Goal: Contribute content: Contribute content

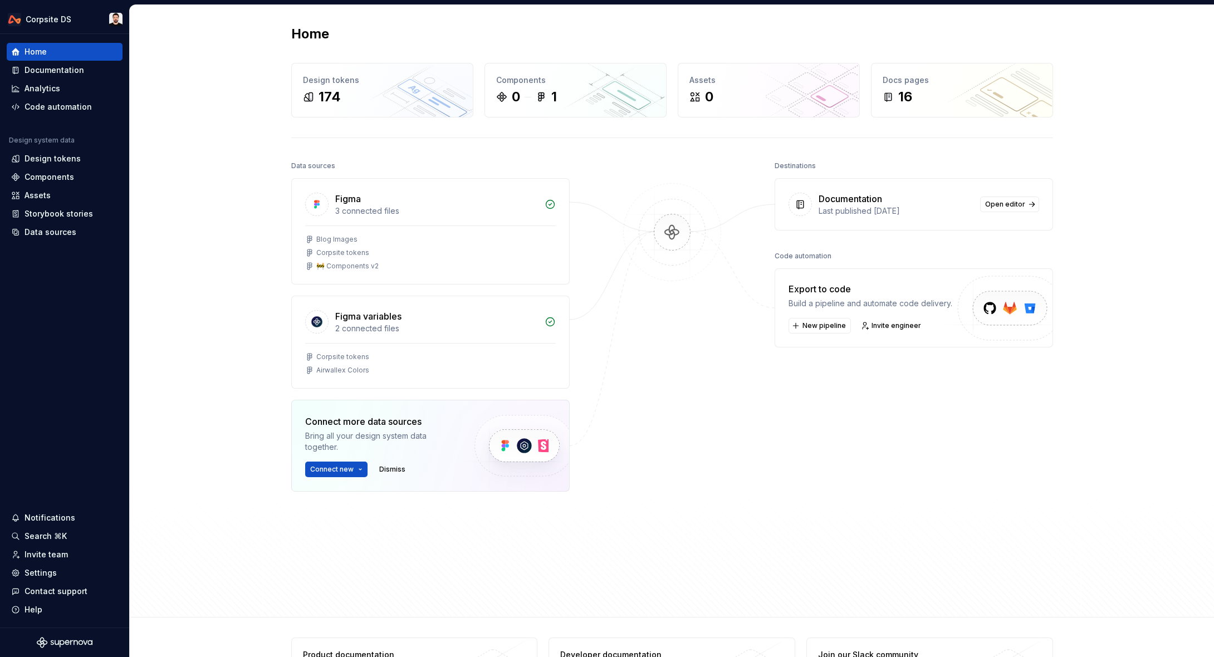
click at [1060, 27] on div "Home Design tokens 174 Components 0 1 Assets 0 Docs pages 16 Data sources Figma…" at bounding box center [672, 311] width 802 height 612
click at [67, 173] on div "Components" at bounding box center [50, 177] width 50 height 11
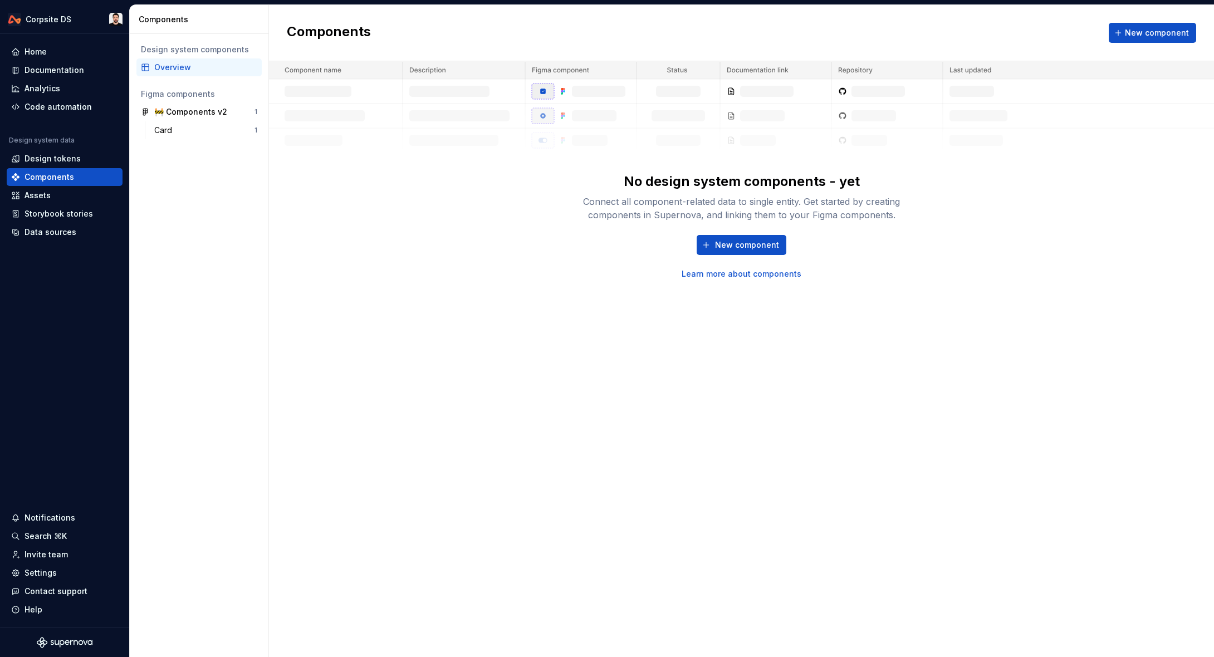
click at [608, 33] on div "Components New component" at bounding box center [741, 33] width 945 height 56
click at [705, 237] on button "New component" at bounding box center [742, 245] width 90 height 20
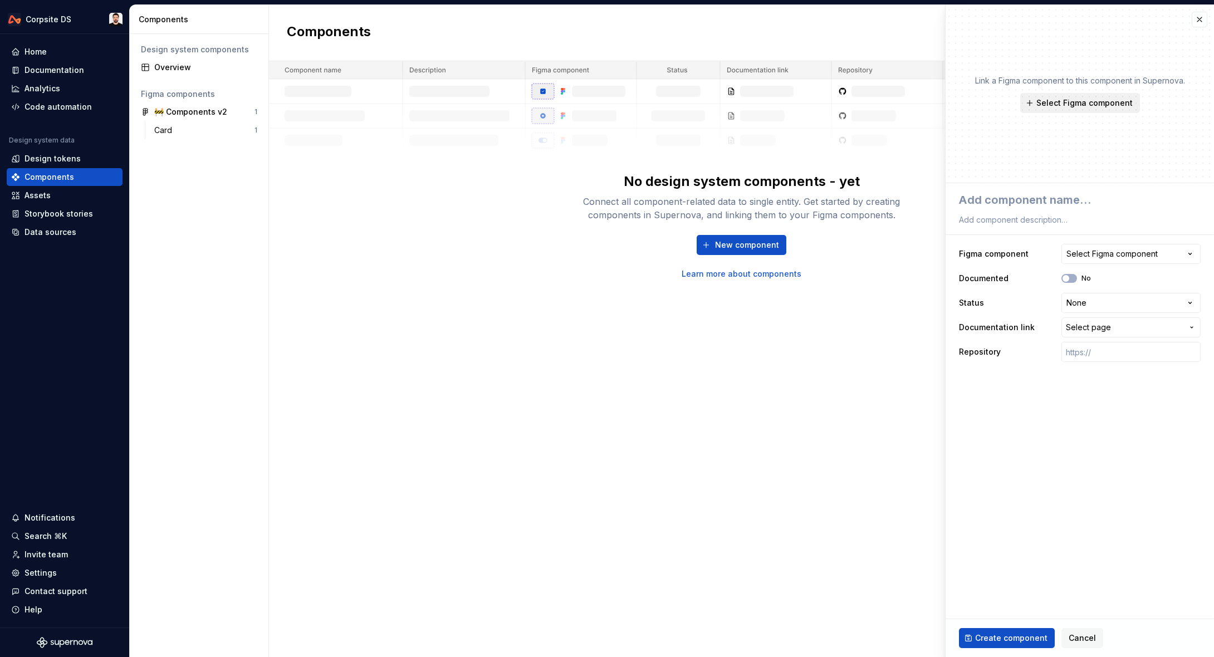
click at [1097, 99] on span "Select Figma component" at bounding box center [1084, 102] width 96 height 11
click at [788, 331] on div "Components New component No design system components - yet Connect all componen…" at bounding box center [741, 331] width 945 height 652
click at [226, 108] on div "🚧 Components v2" at bounding box center [195, 111] width 83 height 11
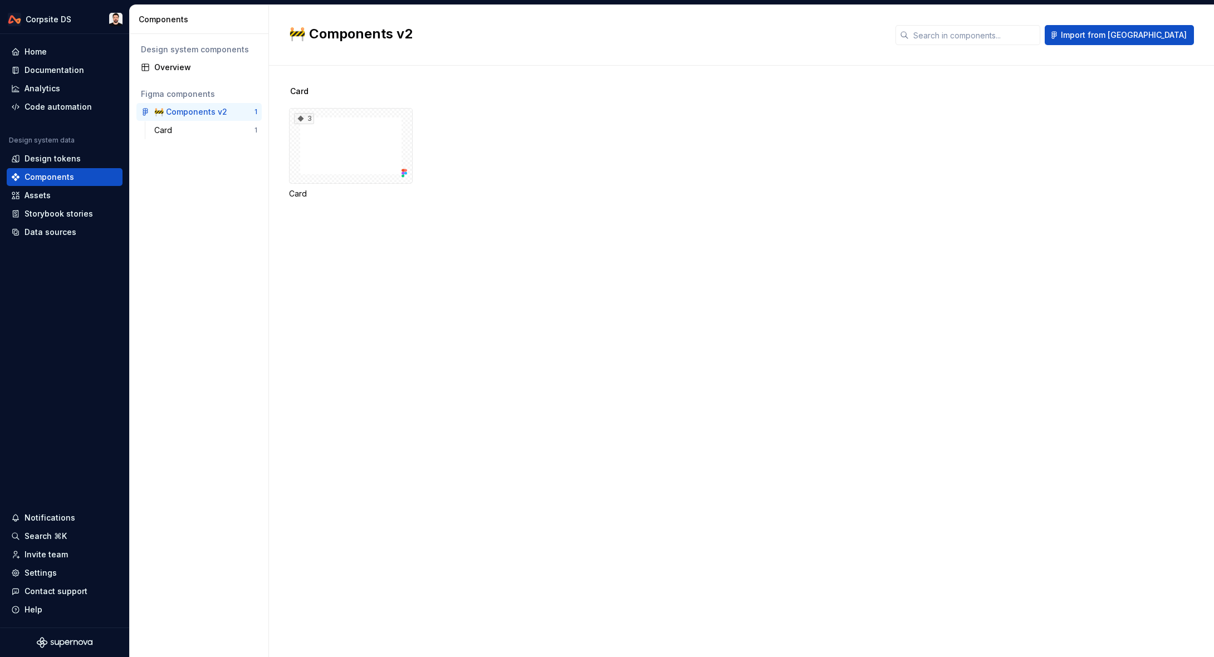
click at [190, 95] on div "Figma components" at bounding box center [199, 94] width 116 height 11
click at [55, 49] on div "Home" at bounding box center [64, 51] width 107 height 11
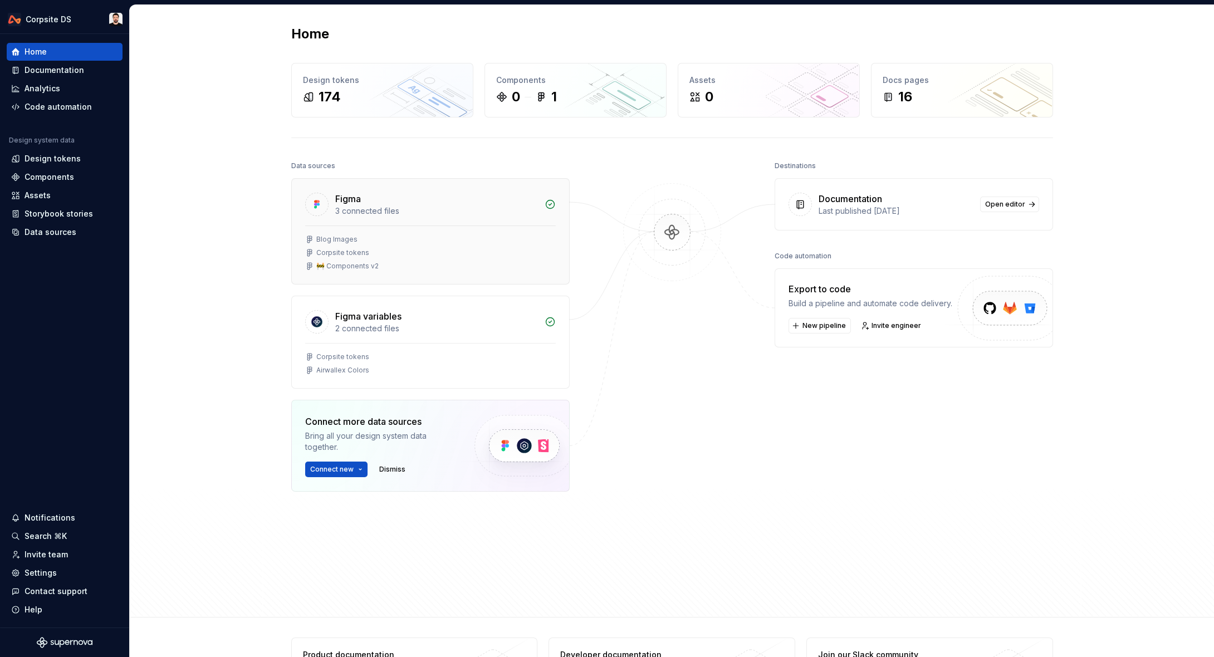
click at [384, 237] on div "Blog Images" at bounding box center [430, 239] width 251 height 9
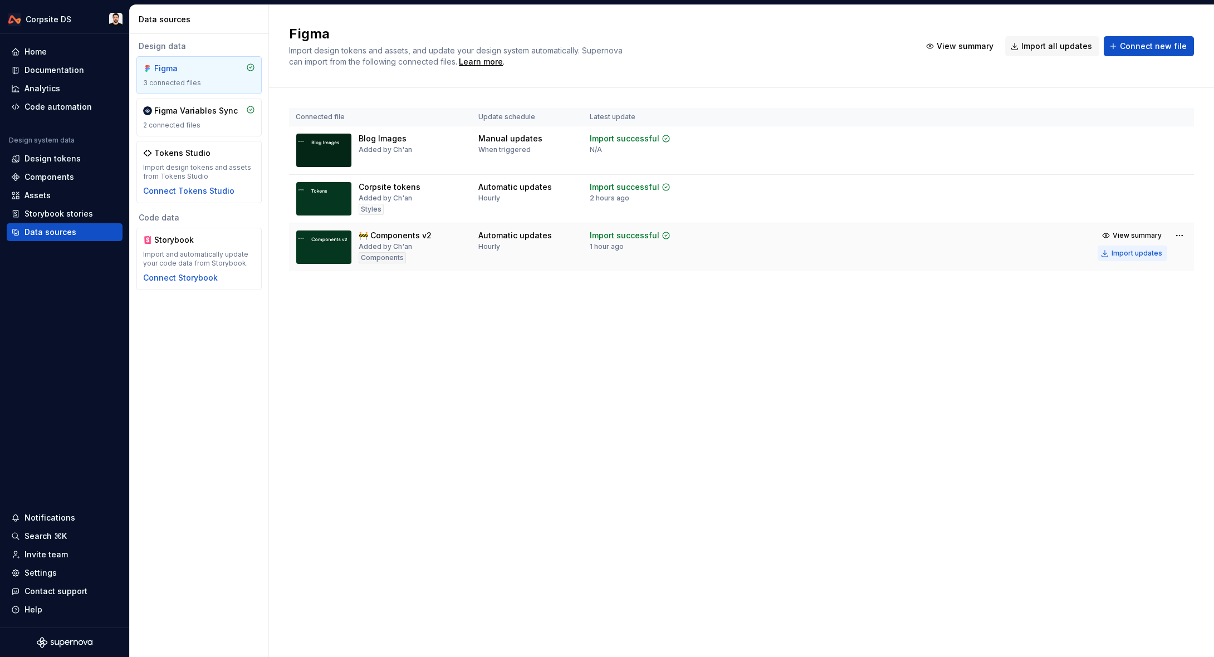
click at [1135, 256] on div "Import updates" at bounding box center [1137, 253] width 51 height 9
click at [1113, 258] on button "Import updates" at bounding box center [1133, 254] width 70 height 16
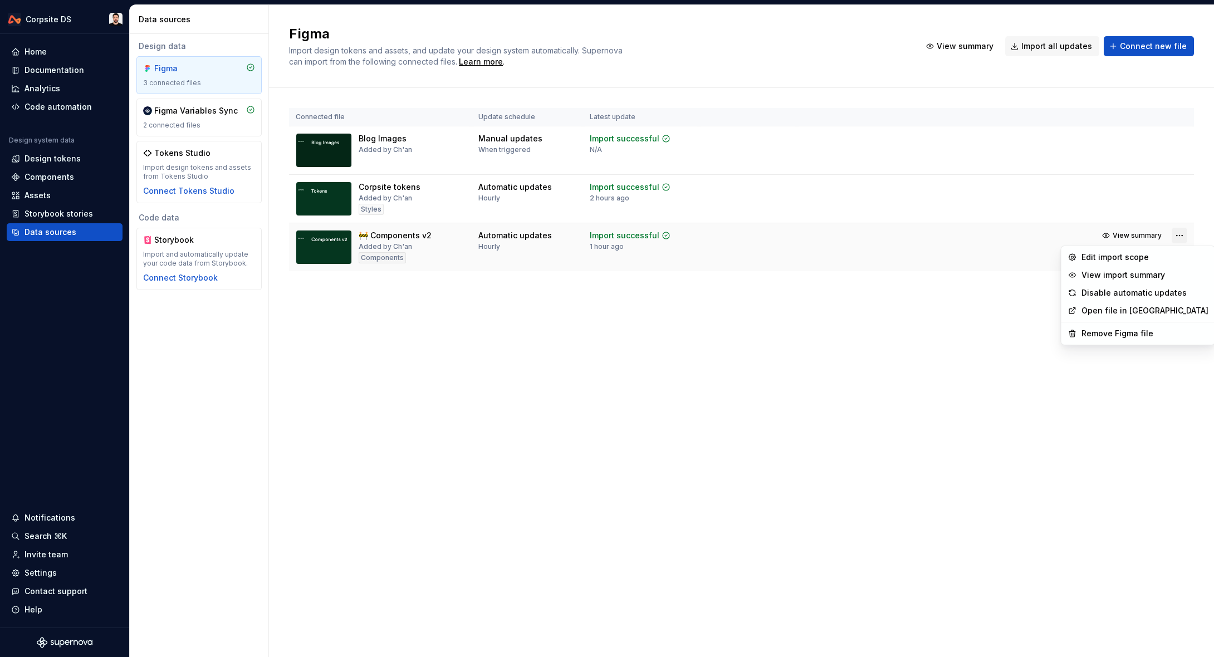
click at [1186, 238] on html "Corpsite DS Home Documentation Analytics Code automation Design system data Des…" at bounding box center [607, 328] width 1214 height 657
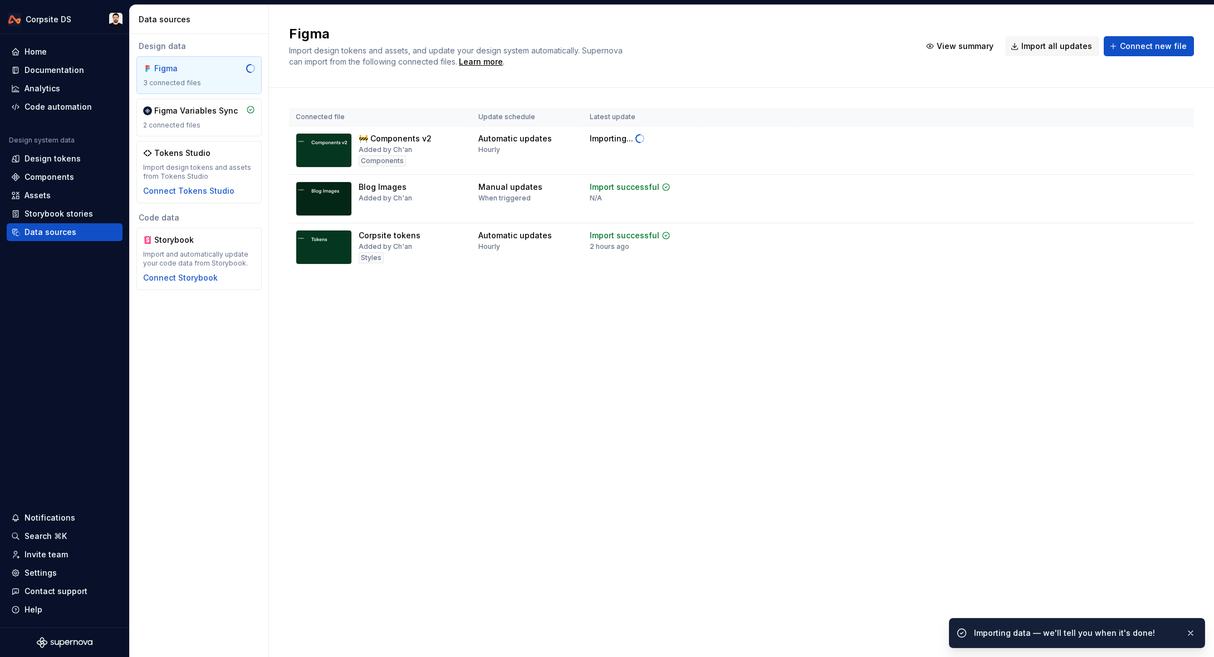
click at [822, 349] on html "Corpsite DS Home Documentation Analytics Code automation Design system data Des…" at bounding box center [607, 328] width 1214 height 657
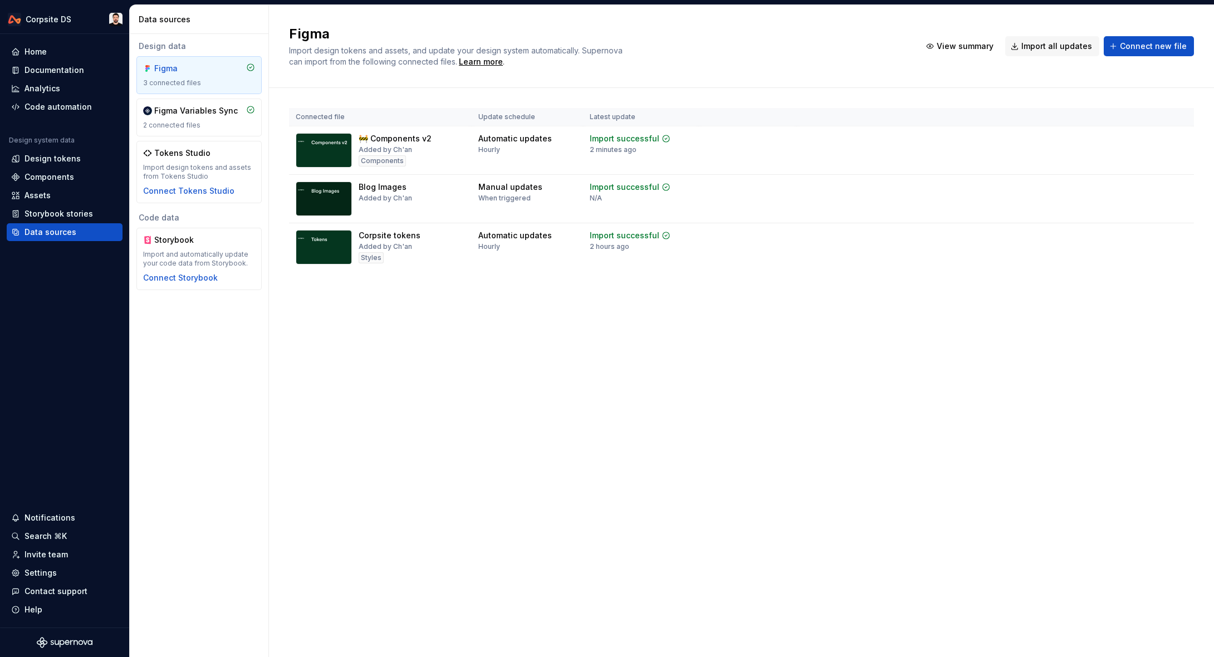
click at [850, 303] on div "Connected file Update schedule Latest update 🚧 Components v2 Added by Ch'an Com…" at bounding box center [741, 201] width 905 height 226
click at [61, 175] on div "Components" at bounding box center [50, 177] width 50 height 11
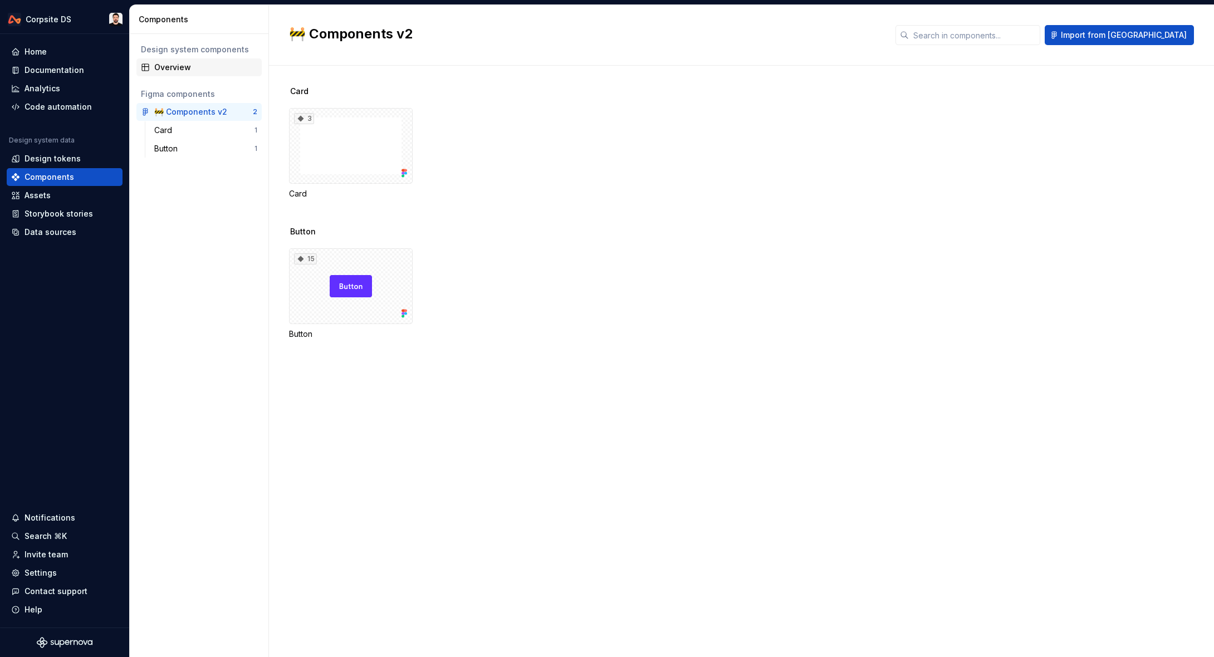
click at [212, 68] on div "Overview" at bounding box center [205, 67] width 103 height 11
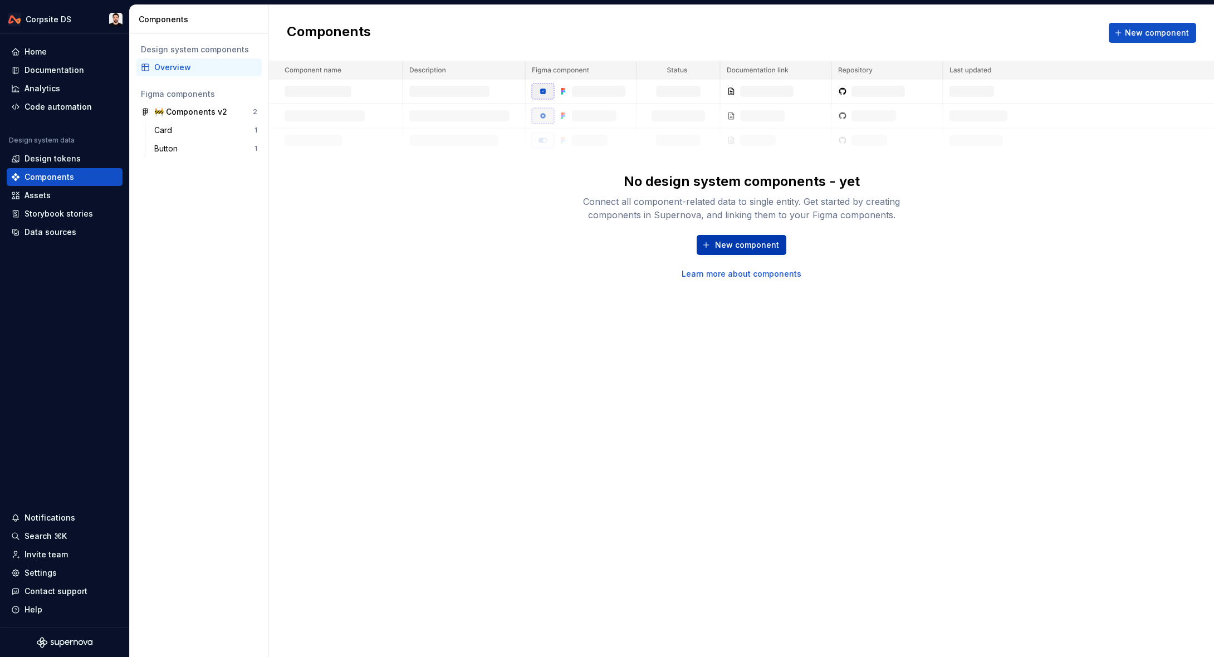
click at [727, 239] on span "New component" at bounding box center [747, 244] width 64 height 11
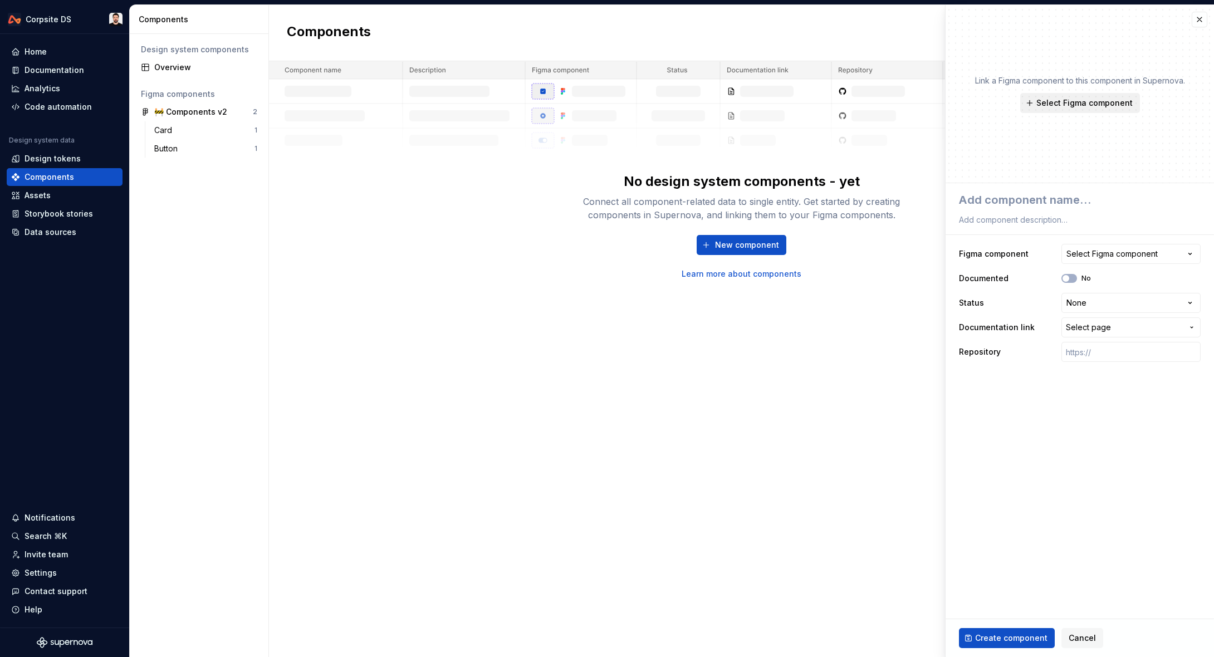
click at [1126, 100] on span "Select Figma component" at bounding box center [1084, 102] width 96 height 11
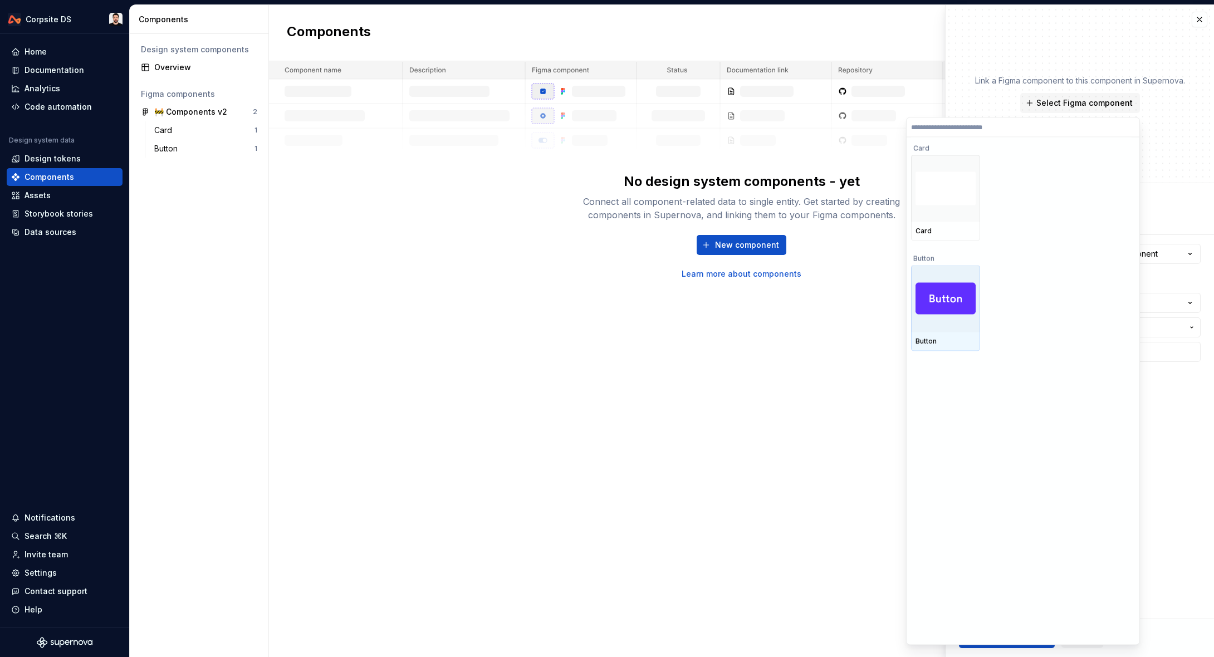
click at [953, 302] on img at bounding box center [946, 299] width 60 height 32
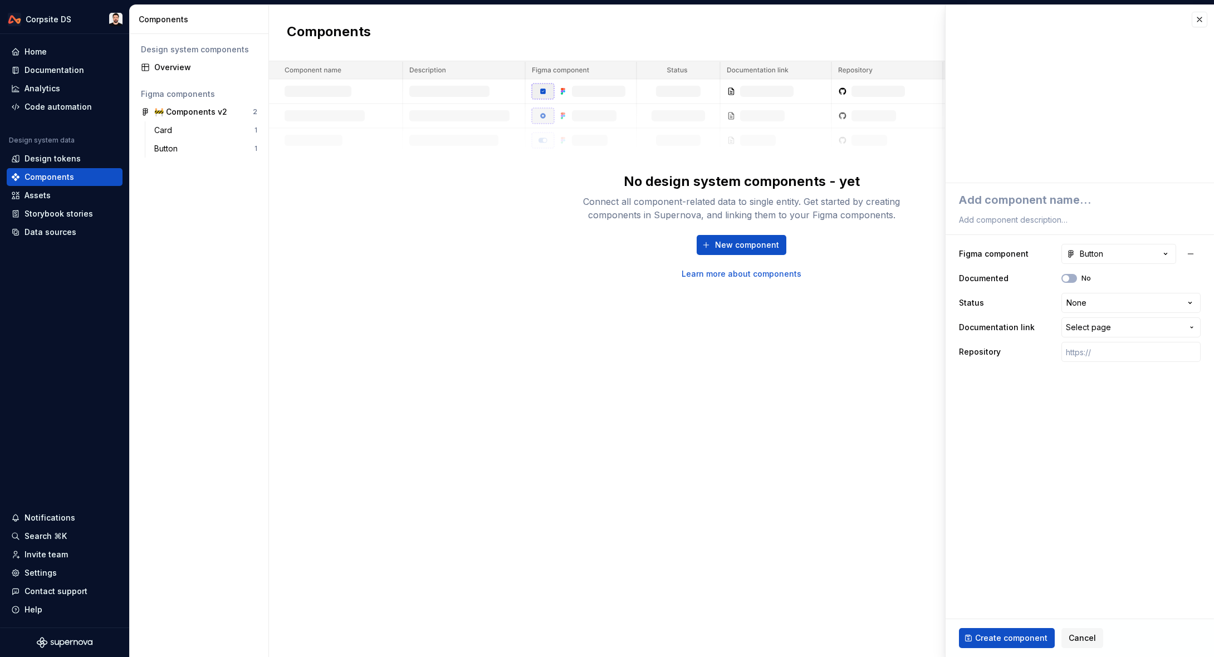
click at [1108, 322] on span "Select page" at bounding box center [1088, 327] width 45 height 11
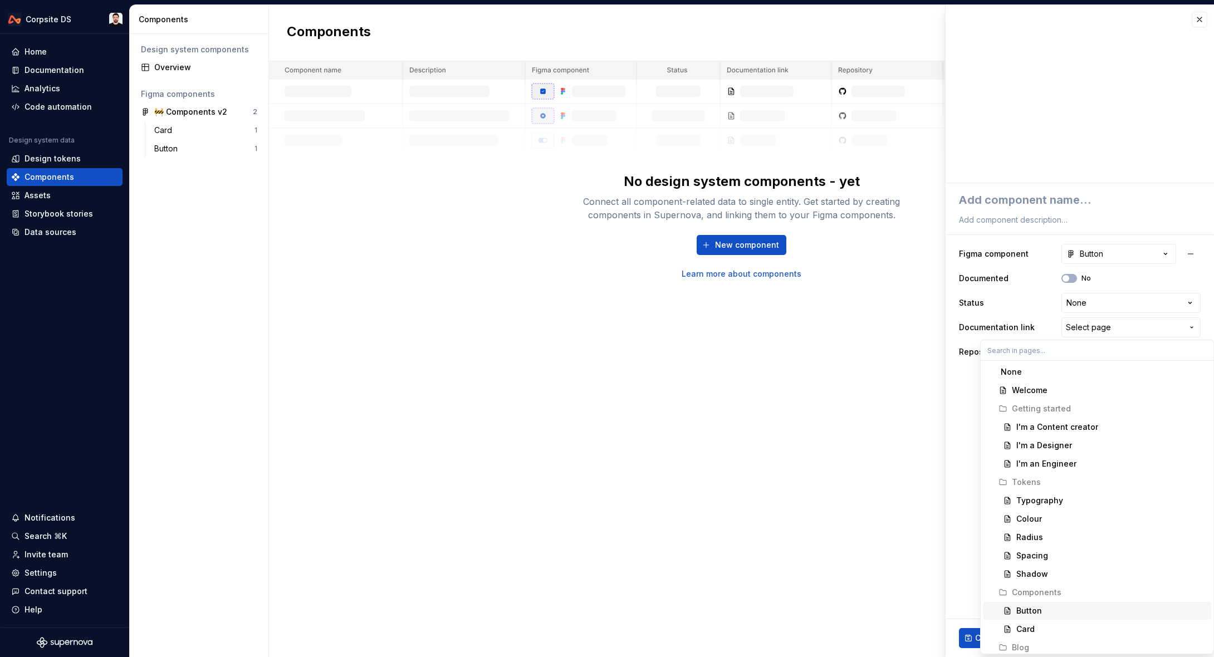
click at [1069, 609] on div "Button" at bounding box center [1111, 610] width 190 height 11
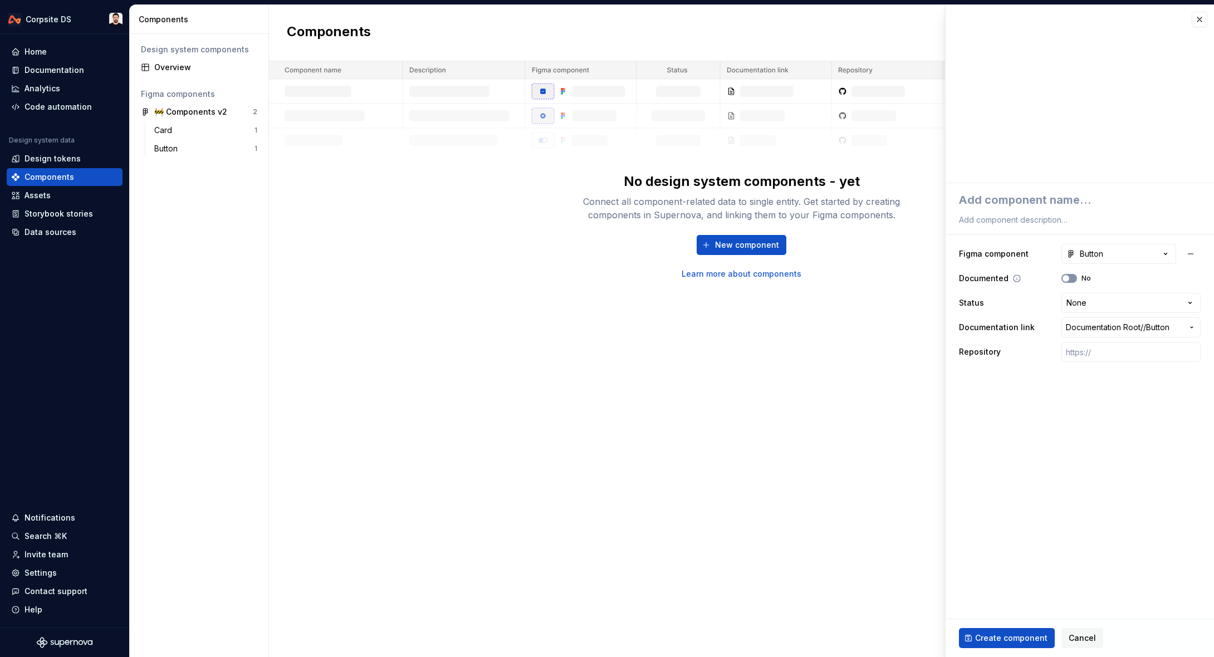
click at [1066, 278] on span "button" at bounding box center [1066, 278] width 7 height 7
click at [995, 634] on span "Create component" at bounding box center [1011, 638] width 72 height 11
type textarea "*"
type textarea "B"
type textarea "*"
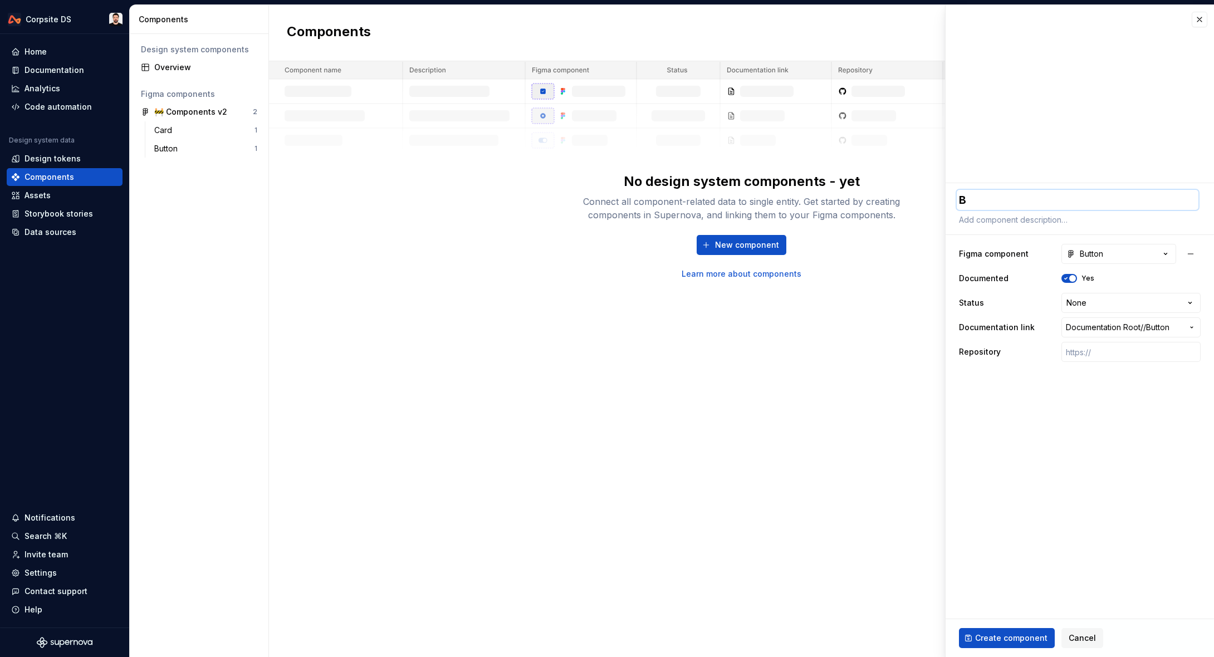
type textarea "Bu"
type textarea "*"
type textarea "But"
type textarea "*"
type textarea "Butt"
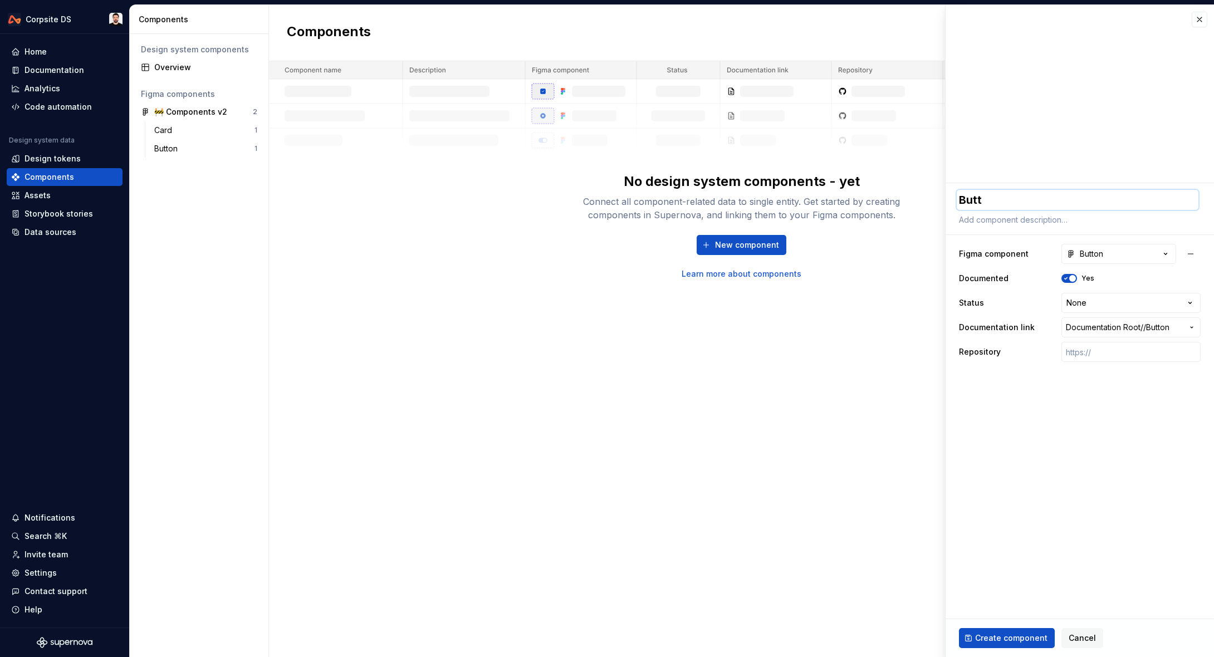
type textarea "*"
type textarea "Butto"
type textarea "*"
type textarea "Button"
click at [1012, 638] on span "Create component" at bounding box center [1011, 638] width 72 height 11
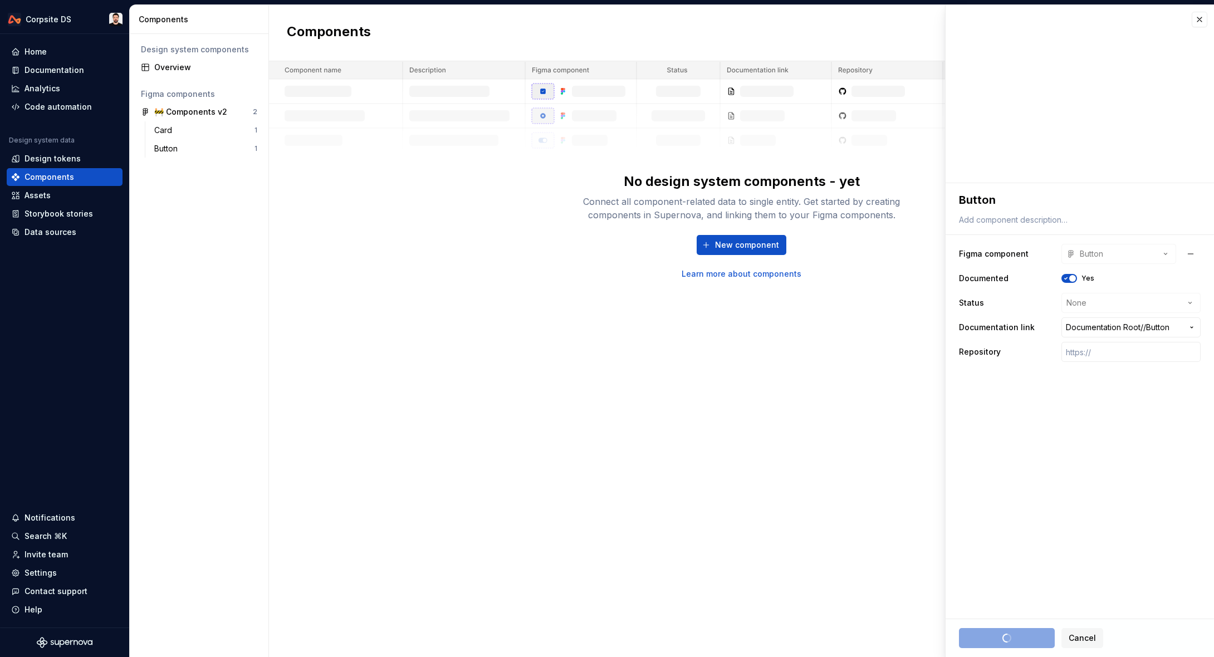
type textarea "*"
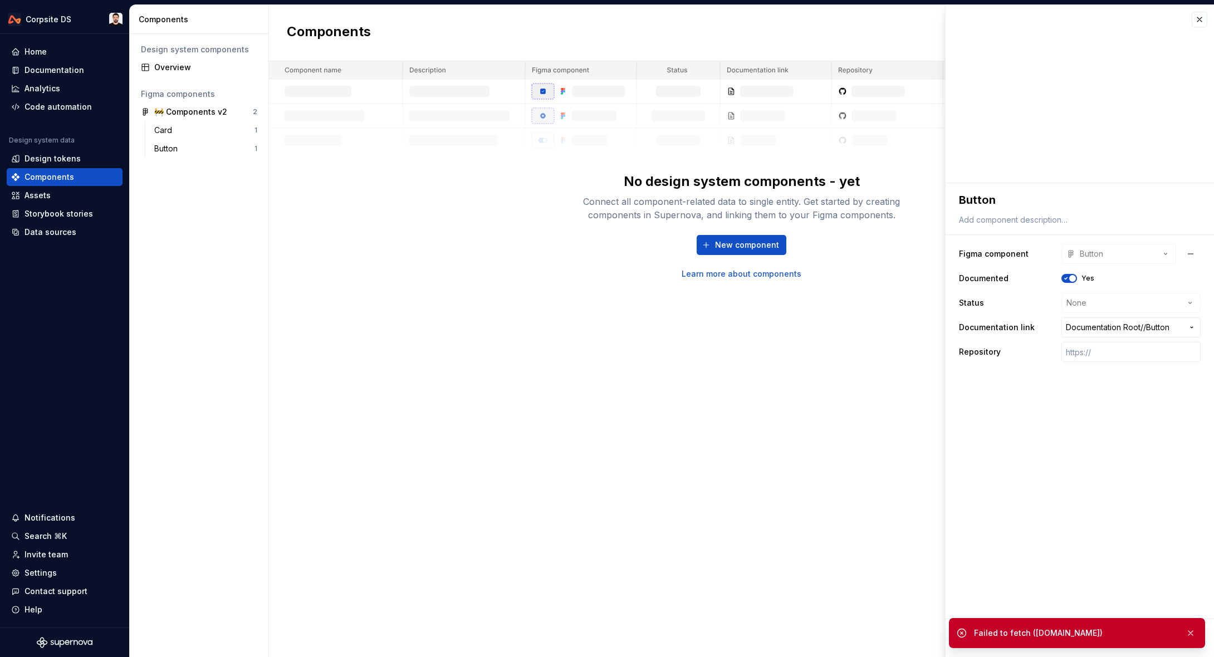
click at [539, 399] on div "Components New component No design system components - yet Connect all componen…" at bounding box center [741, 331] width 945 height 652
